Goal: Task Accomplishment & Management: Manage account settings

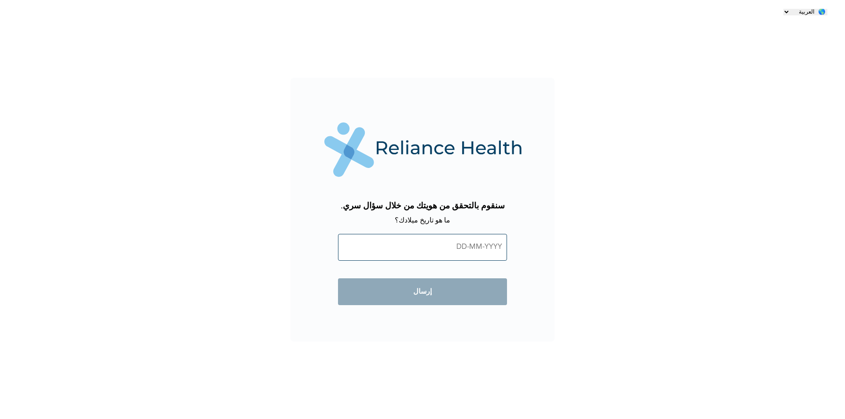
click at [424, 253] on input "text" at bounding box center [422, 247] width 169 height 27
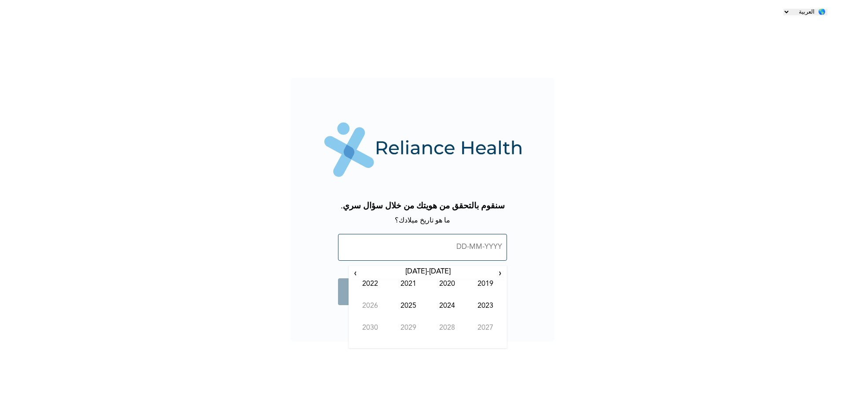
click at [424, 253] on input "text" at bounding box center [422, 247] width 169 height 27
click at [427, 243] on input "text" at bounding box center [422, 247] width 169 height 27
click at [454, 253] on input "text" at bounding box center [422, 247] width 169 height 27
click at [356, 268] on span "›" at bounding box center [356, 273] width 10 height 11
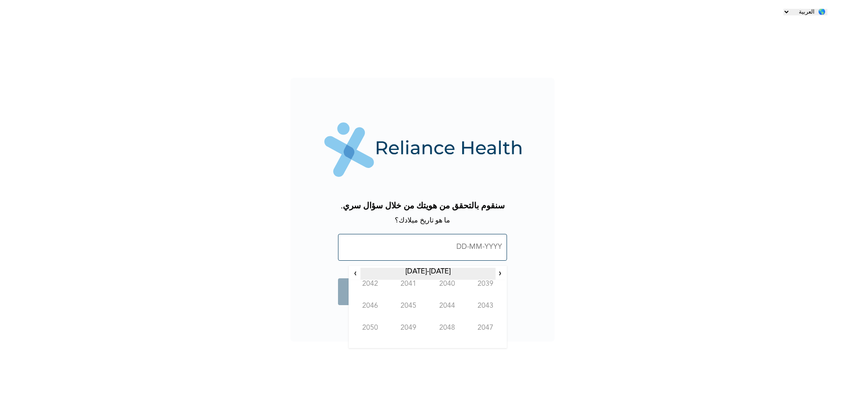
click at [495, 274] on th "[DATE]-[DATE]" at bounding box center [427, 274] width 135 height 12
click at [500, 268] on span "‹" at bounding box center [499, 273] width 9 height 11
click at [351, 275] on span "›" at bounding box center [356, 273] width 10 height 11
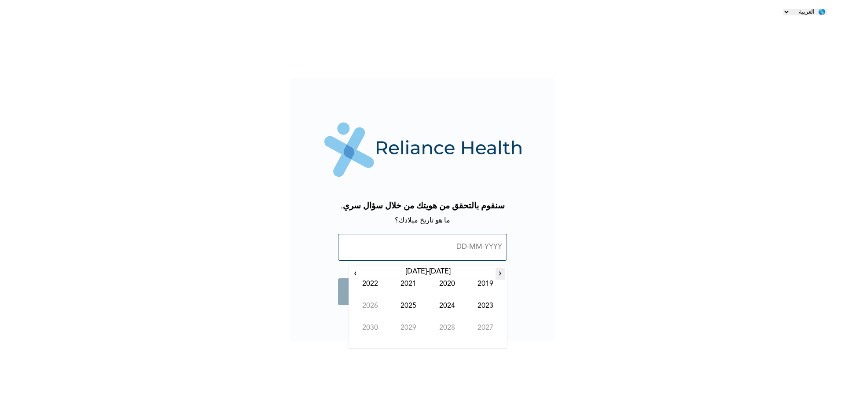
click at [502, 272] on span "‹" at bounding box center [499, 273] width 9 height 11
click at [498, 272] on span "‹" at bounding box center [499, 273] width 9 height 11
click at [413, 312] on td "1995" at bounding box center [408, 313] width 39 height 22
click at [404, 288] on td "Mar" at bounding box center [408, 291] width 39 height 22
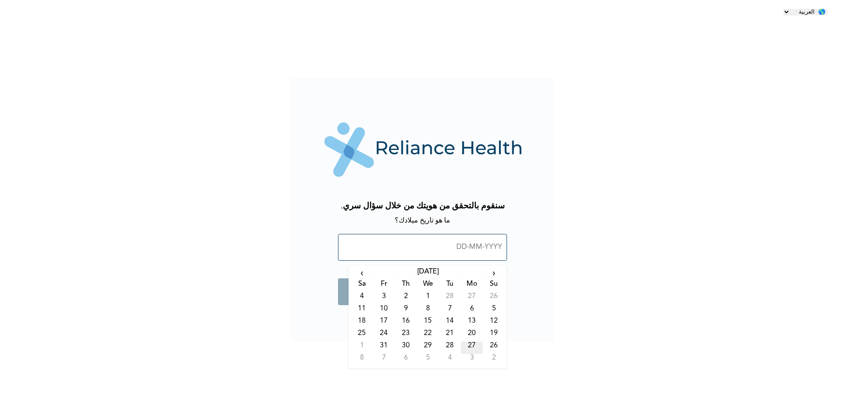
click at [476, 342] on td "27" at bounding box center [472, 348] width 22 height 12
type input "[DATE]"
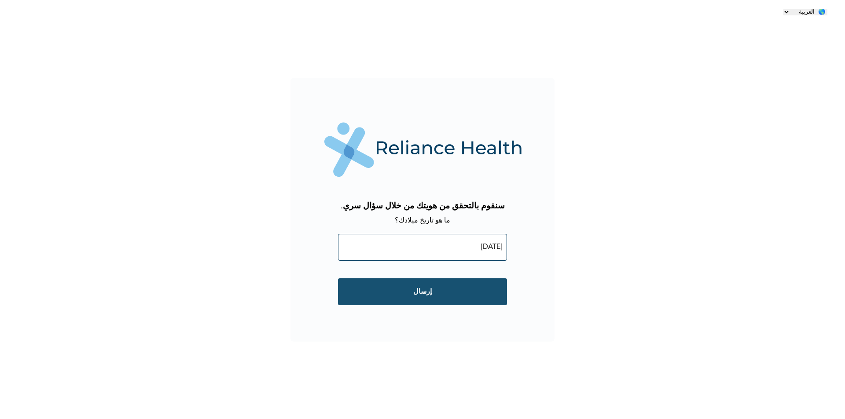
click at [460, 291] on input "إرسال" at bounding box center [422, 292] width 169 height 27
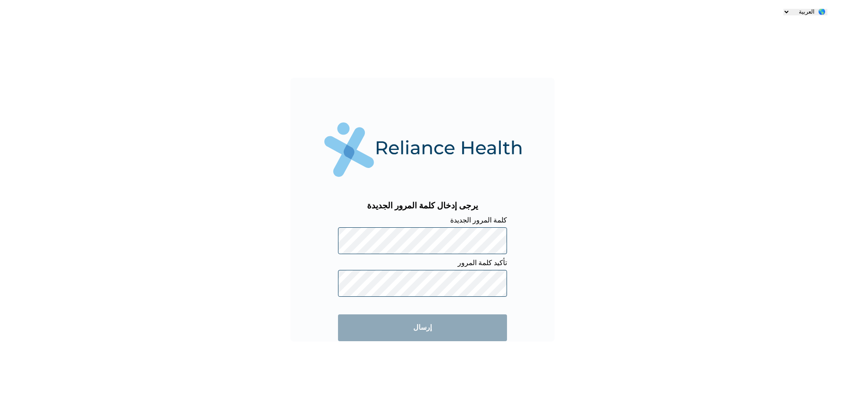
click at [503, 223] on form "كلمة المرور الجديدة تأكيد كلمة المرور إرسال" at bounding box center [422, 283] width 169 height 134
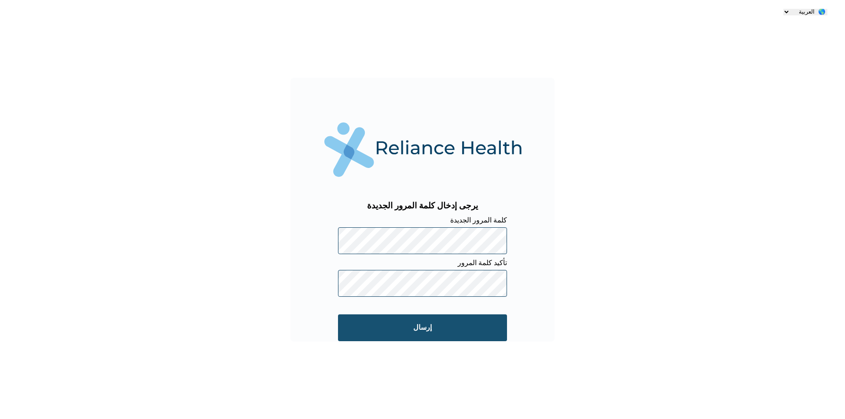
click at [428, 323] on input "إرسال" at bounding box center [422, 328] width 169 height 27
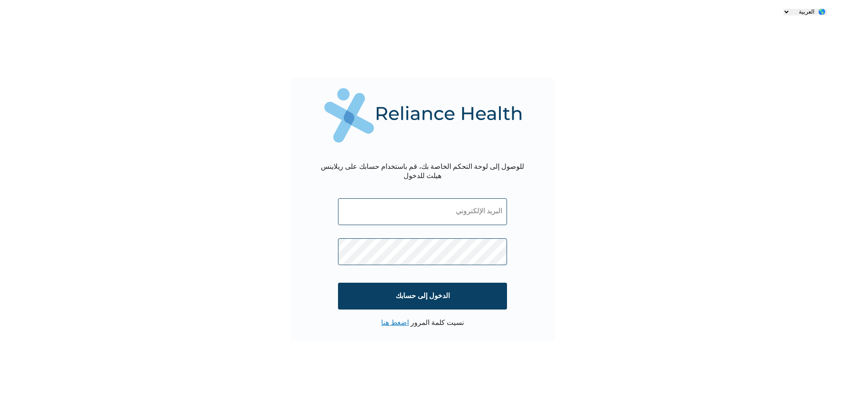
click at [466, 213] on input "text" at bounding box center [422, 211] width 169 height 27
